Goal: Navigation & Orientation: Find specific page/section

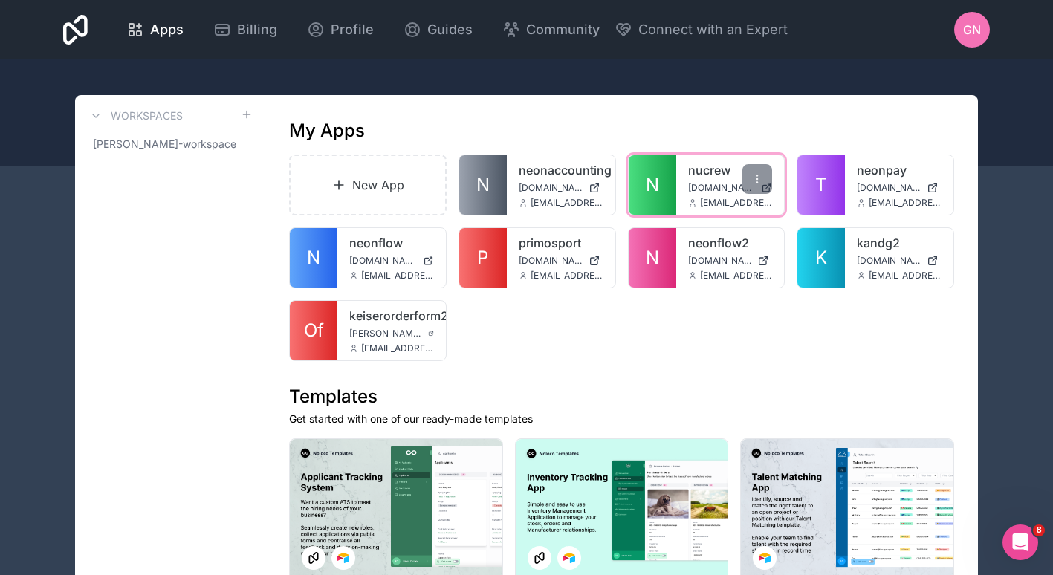
click at [651, 181] on span "N" at bounding box center [652, 185] width 13 height 24
click at [682, 200] on div "nucrew [DOMAIN_NAME] [EMAIL_ADDRESS][DOMAIN_NAME]" at bounding box center [730, 184] width 108 height 59
click at [655, 184] on span "N" at bounding box center [652, 185] width 13 height 24
